Goal: Check status: Check status

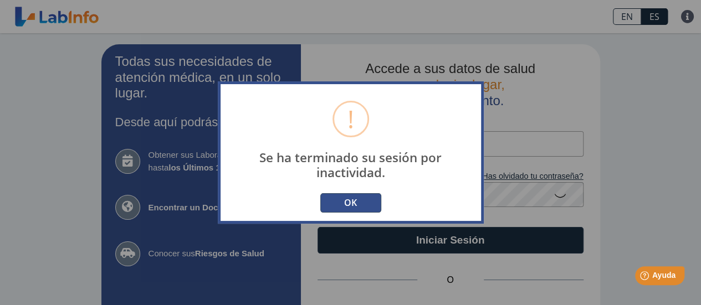
click at [344, 201] on button "OK" at bounding box center [350, 202] width 61 height 19
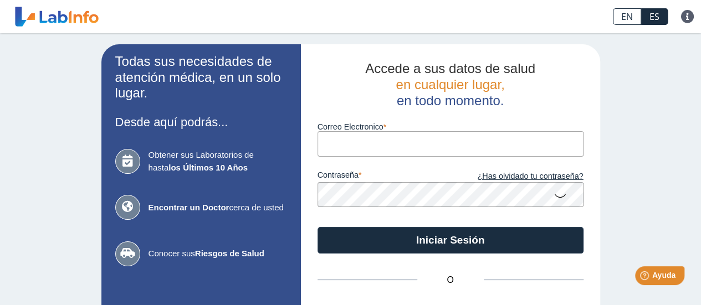
click at [399, 148] on input "Correo Electronico" at bounding box center [450, 143] width 266 height 25
type input "[EMAIL_ADDRESS][DOMAIN_NAME]"
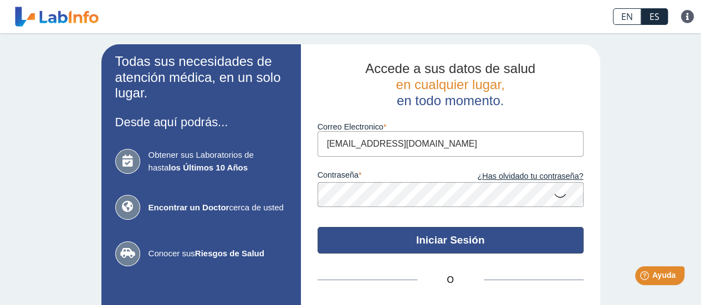
click at [442, 242] on button "Iniciar Sesión" at bounding box center [450, 240] width 266 height 27
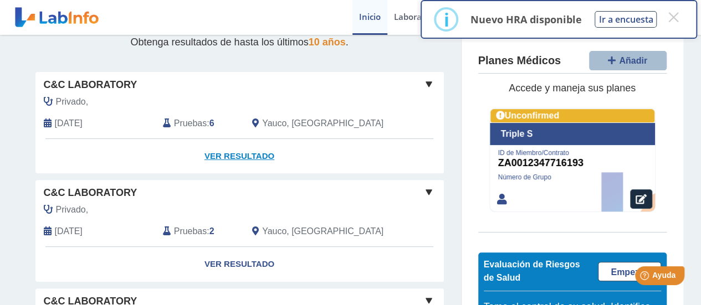
scroll to position [153, 0]
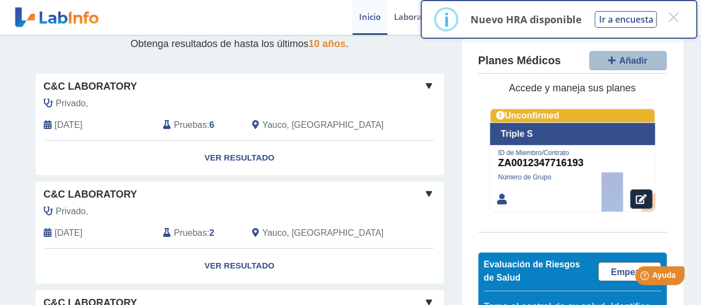
click at [422, 86] on span at bounding box center [428, 85] width 13 height 13
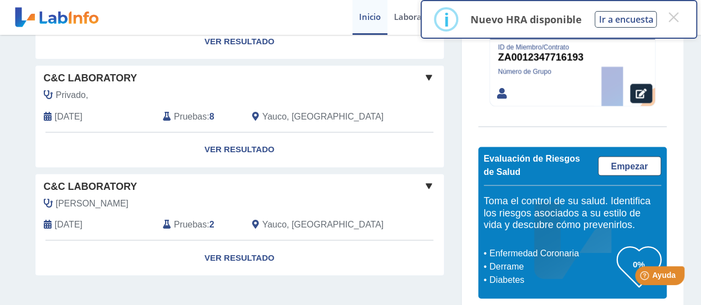
scroll to position [832, 0]
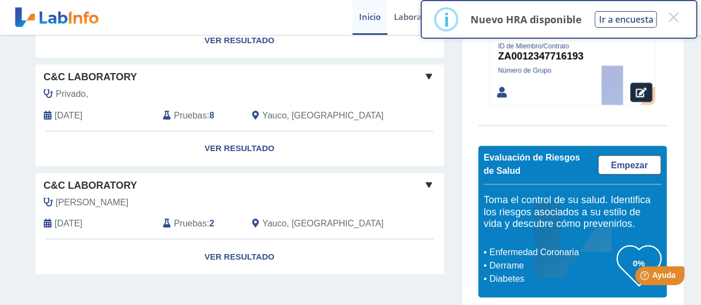
click at [426, 178] on span at bounding box center [428, 184] width 13 height 13
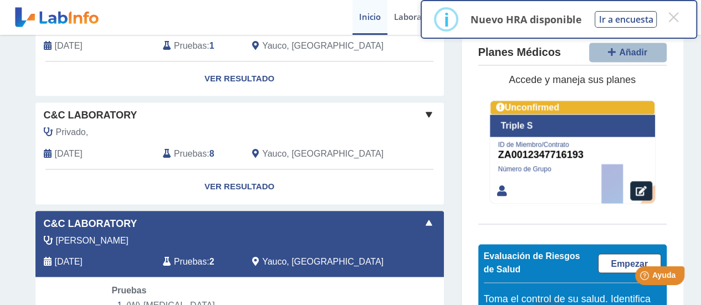
scroll to position [765, 0]
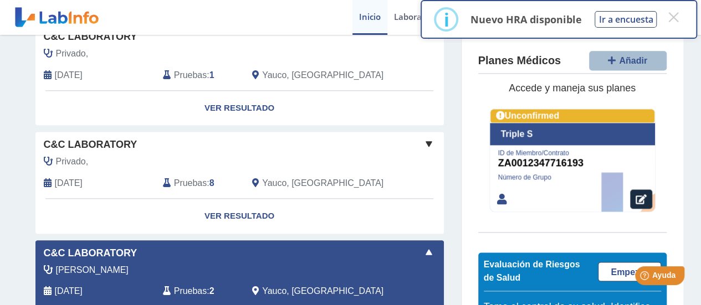
click at [426, 145] on span at bounding box center [428, 143] width 13 height 13
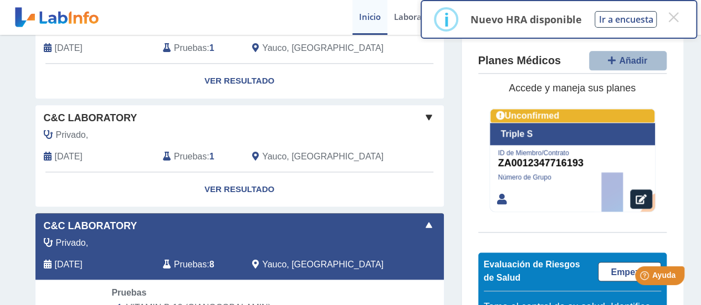
scroll to position [674, 0]
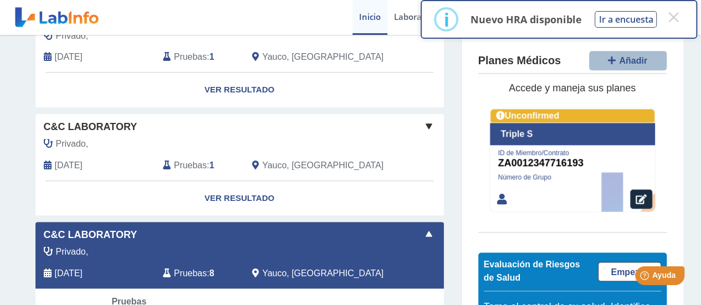
click at [427, 121] on span at bounding box center [428, 126] width 13 height 13
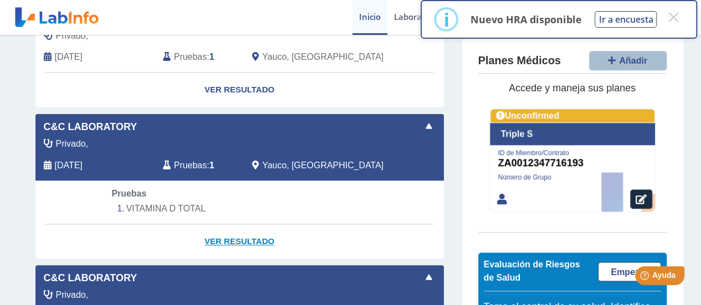
click at [251, 236] on link "Ver Resultado" at bounding box center [239, 241] width 408 height 35
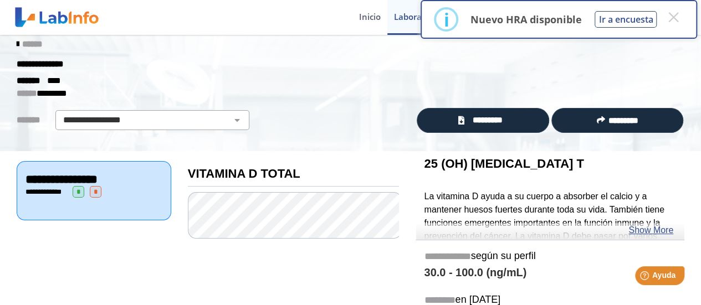
scroll to position [11, 0]
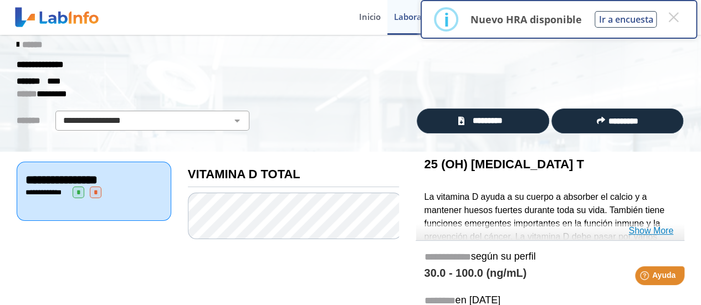
click at [658, 229] on link "Show More" at bounding box center [650, 230] width 45 height 13
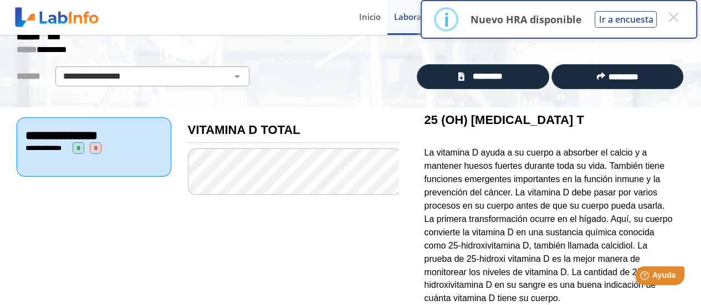
scroll to position [0, 0]
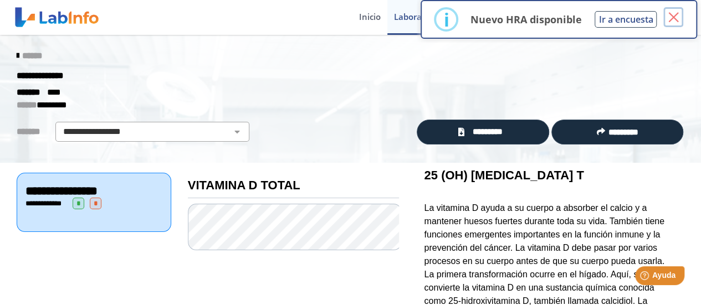
click at [676, 11] on button "×" at bounding box center [673, 17] width 20 height 20
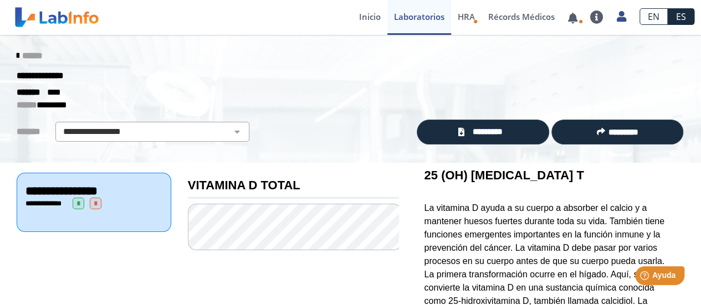
click at [8, 57] on div "******" at bounding box center [350, 56] width 684 height 20
click at [17, 55] on icon at bounding box center [18, 56] width 2 height 9
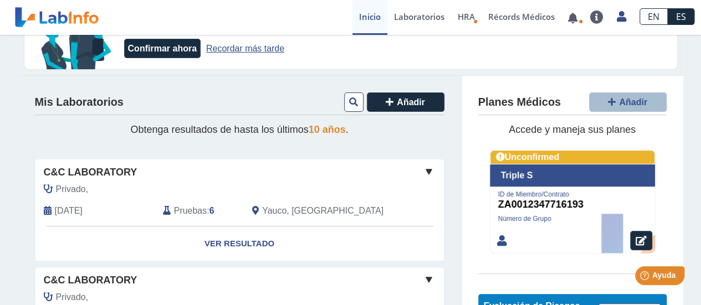
scroll to position [100, 0]
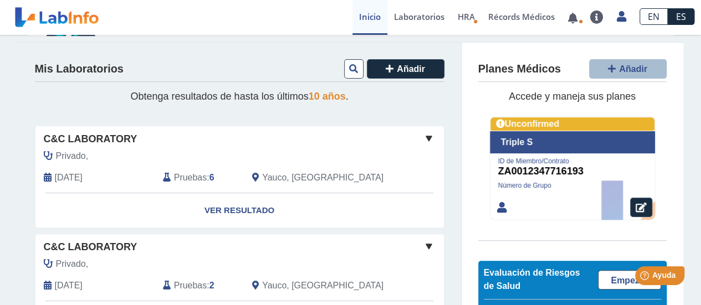
click at [425, 135] on span at bounding box center [428, 138] width 13 height 13
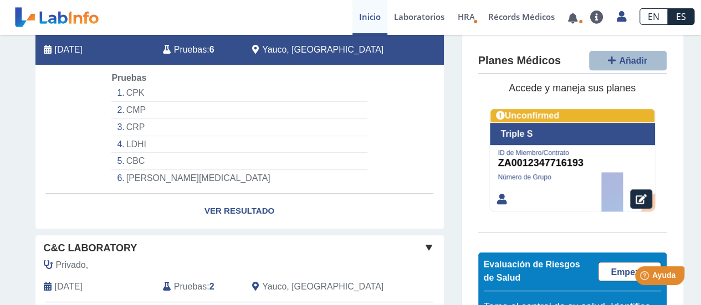
scroll to position [233, 0]
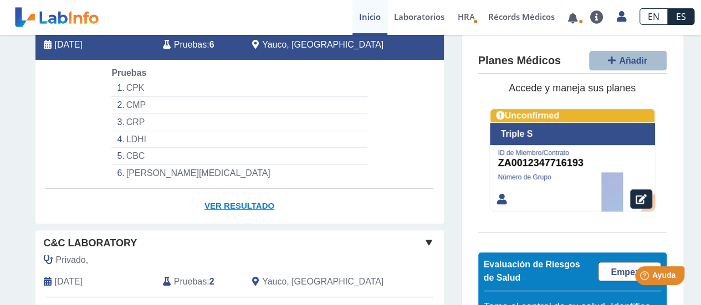
click at [238, 201] on link "Ver Resultado" at bounding box center [239, 206] width 408 height 35
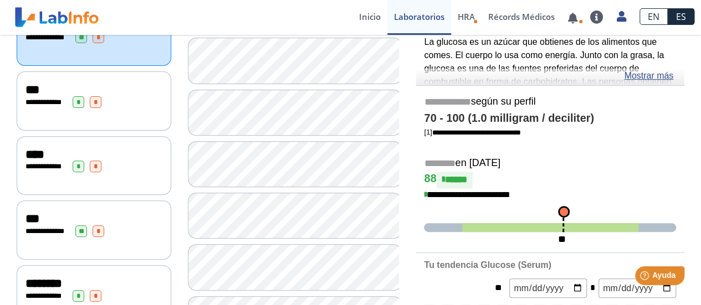
scroll to position [167, 0]
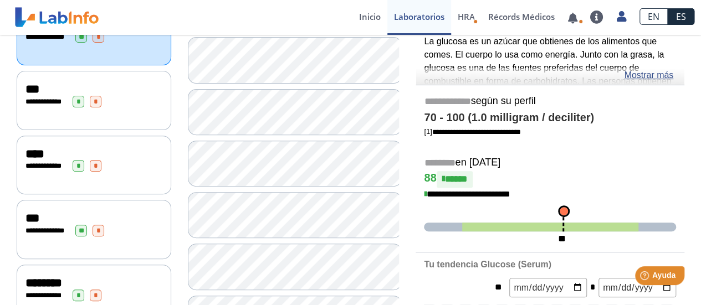
click at [113, 213] on div "***" at bounding box center [93, 218] width 137 height 13
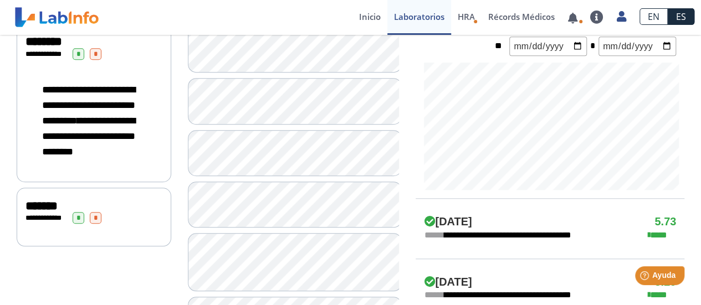
scroll to position [408, 0]
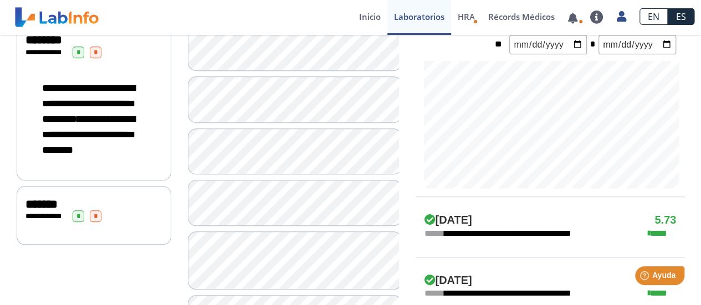
click at [119, 222] on div "**********" at bounding box center [93, 217] width 137 height 12
